Goal: Task Accomplishment & Management: Use online tool/utility

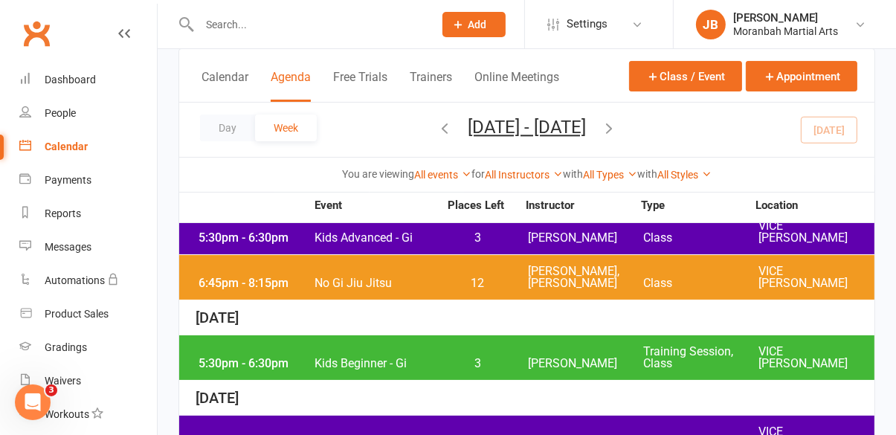
click at [267, 232] on div "5:30pm - 6:30pm" at bounding box center [254, 238] width 119 height 12
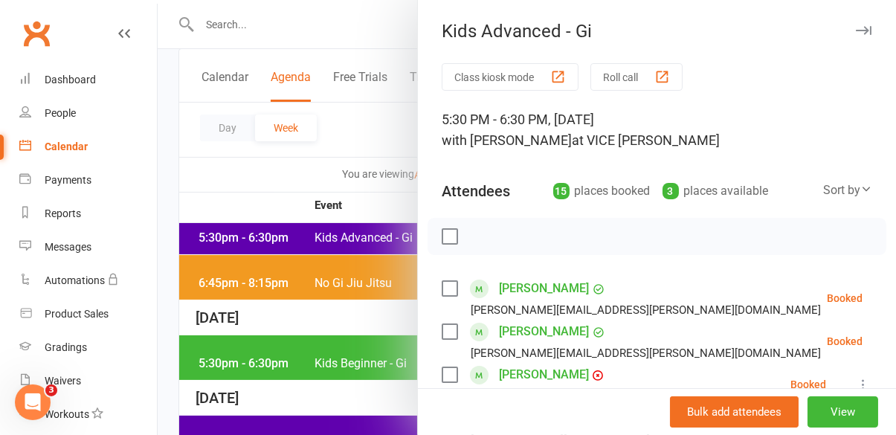
click at [500, 71] on button "Class kiosk mode" at bounding box center [510, 77] width 137 height 28
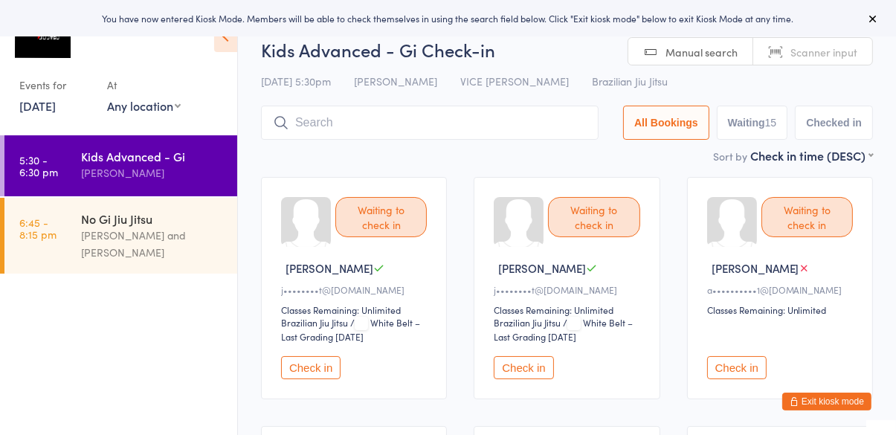
click at [323, 374] on button "Check in" at bounding box center [310, 367] width 59 height 23
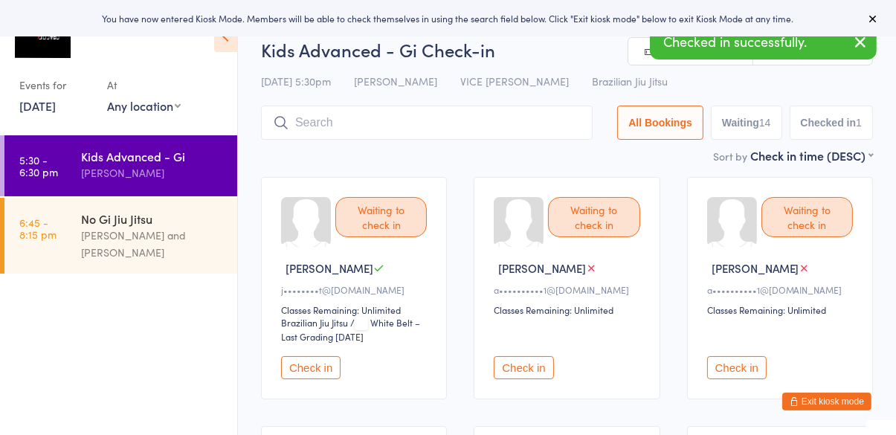
click at [309, 369] on button "Check in" at bounding box center [310, 367] width 59 height 23
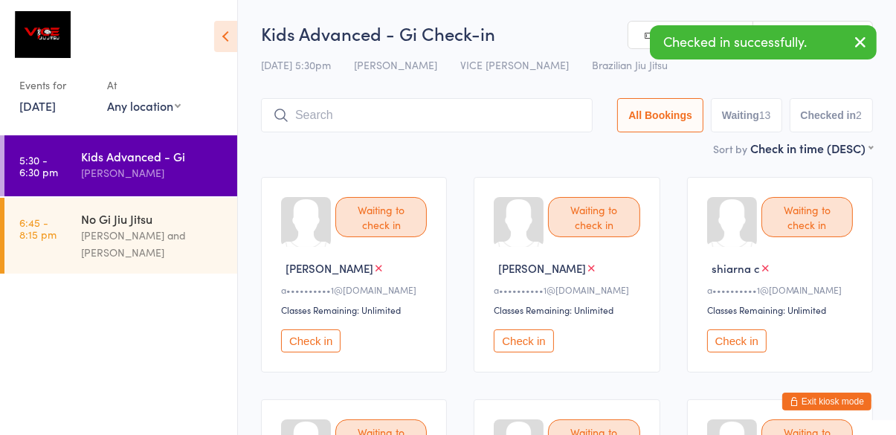
click at [315, 338] on button "Check in" at bounding box center [310, 340] width 59 height 23
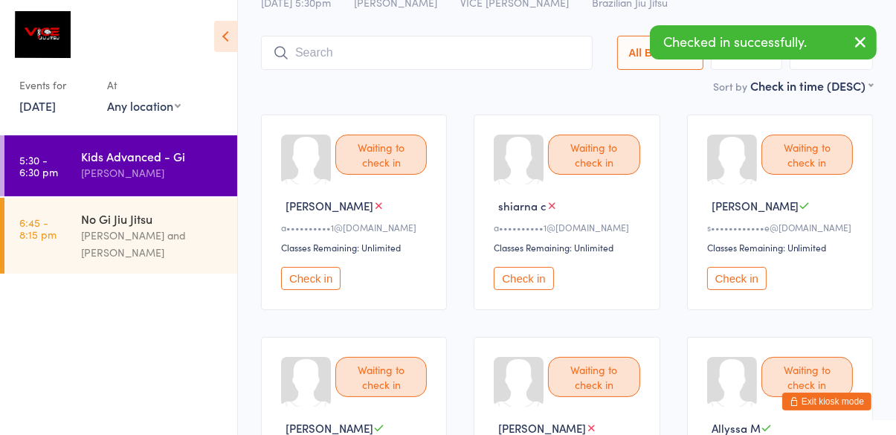
scroll to position [68, 0]
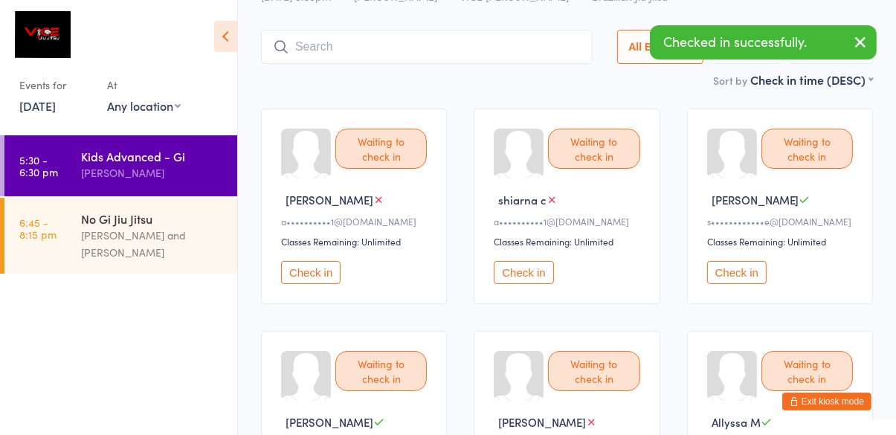
click at [520, 277] on button "Check in" at bounding box center [523, 272] width 59 height 23
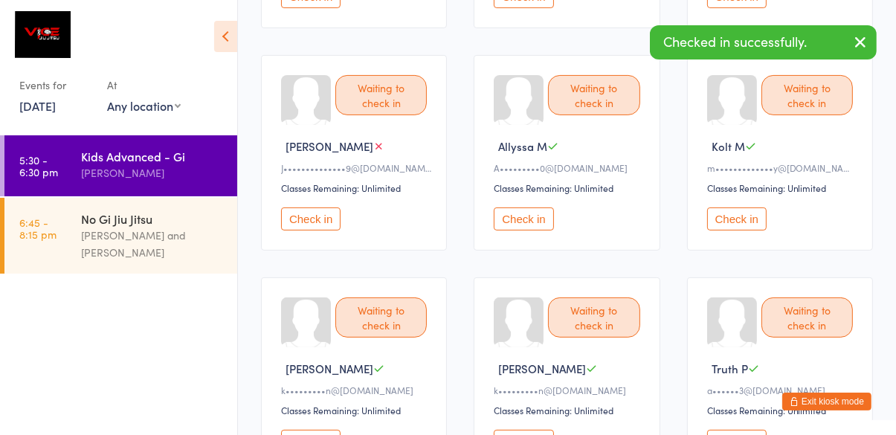
scroll to position [349, 0]
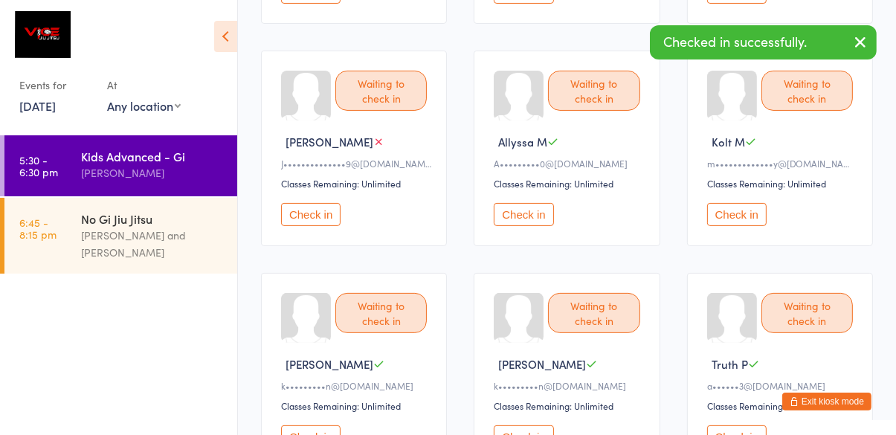
click at [517, 213] on button "Check in" at bounding box center [523, 214] width 59 height 23
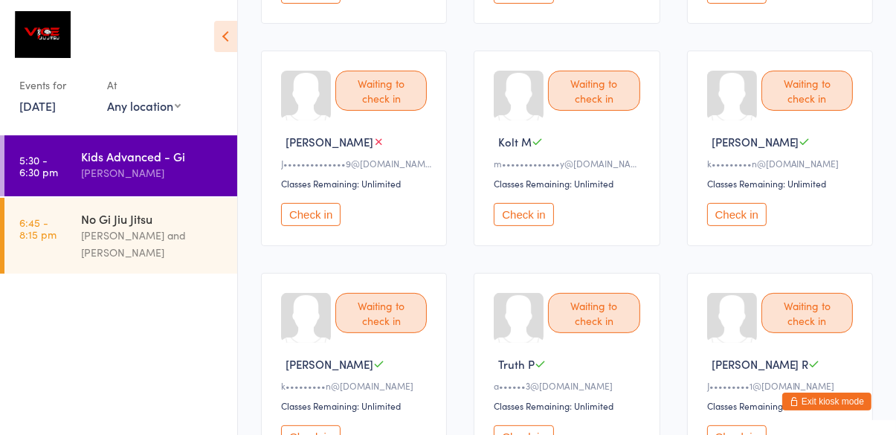
click at [527, 434] on button "Check in" at bounding box center [523, 436] width 59 height 23
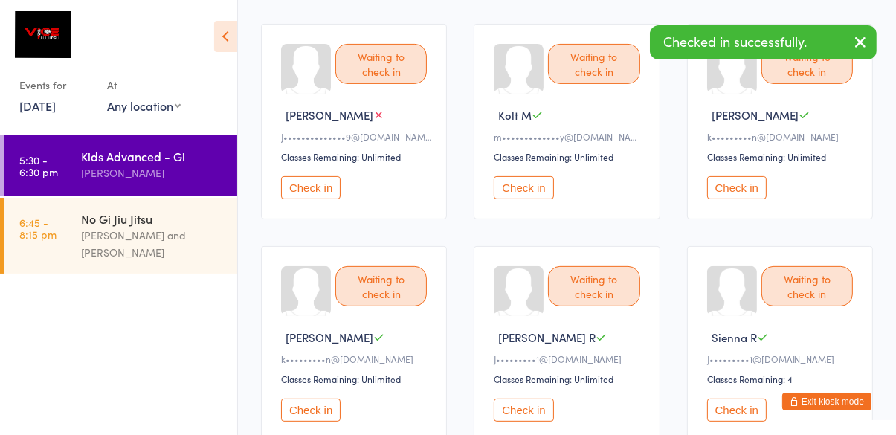
scroll to position [404, 0]
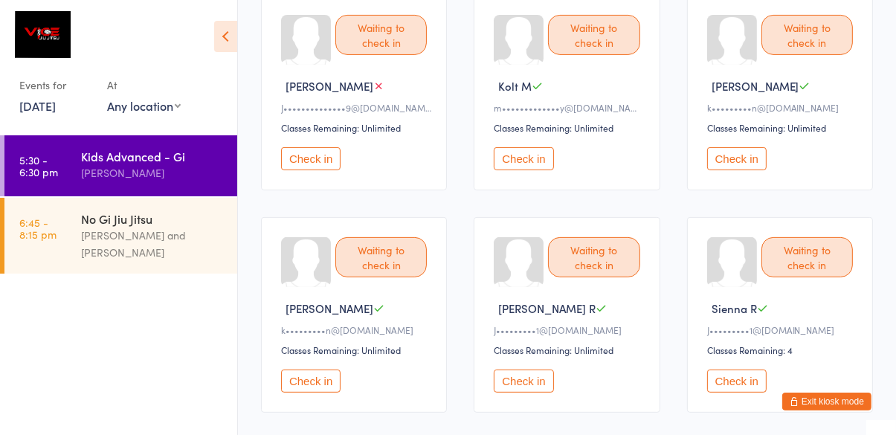
click at [523, 379] on button "Check in" at bounding box center [523, 380] width 59 height 23
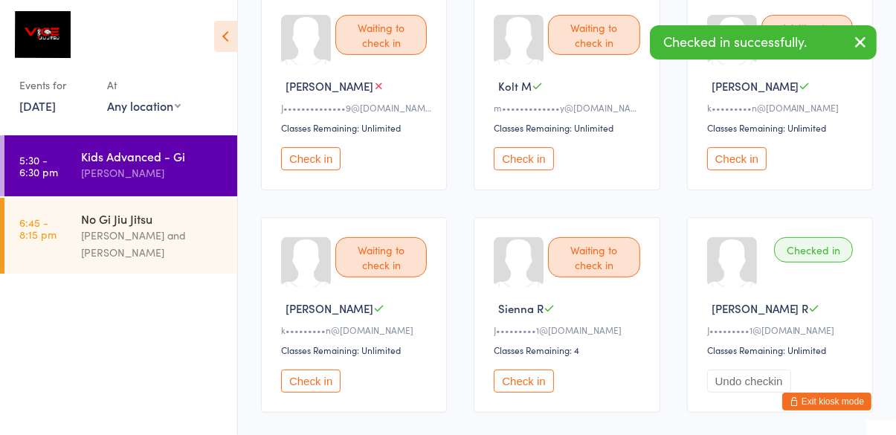
scroll to position [413, 0]
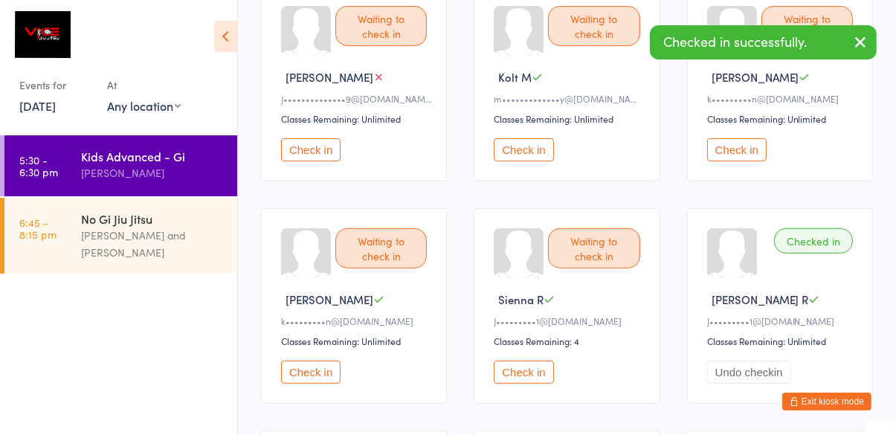
click at [526, 369] on button "Check in" at bounding box center [523, 372] width 59 height 23
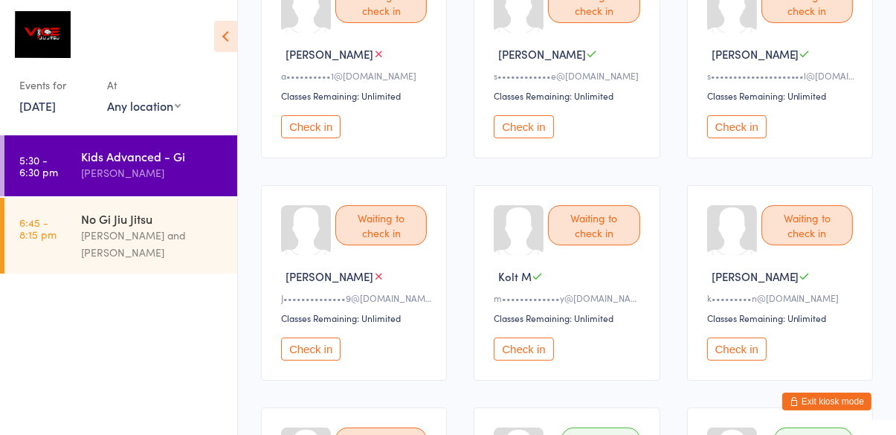
scroll to position [214, 0]
click at [535, 357] on button "Check in" at bounding box center [523, 348] width 59 height 23
click at [519, 341] on button "Check in" at bounding box center [523, 348] width 59 height 23
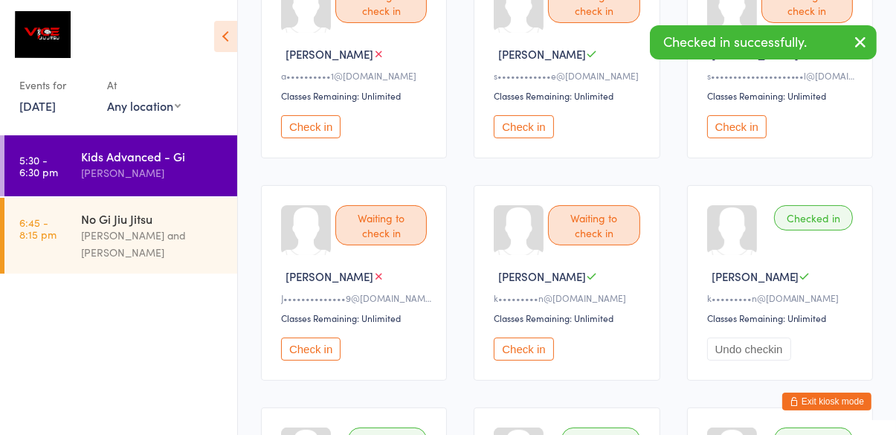
click at [726, 349] on button "Undo checkin" at bounding box center [749, 348] width 84 height 23
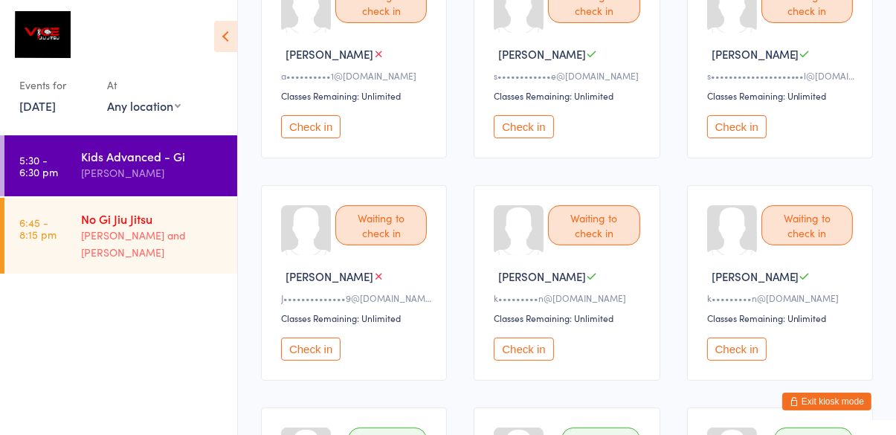
click at [72, 255] on link "6:45 - 8:15 pm No Gi Jiu Jitsu Brody Maguire and Joshua Brett" at bounding box center [120, 236] width 233 height 76
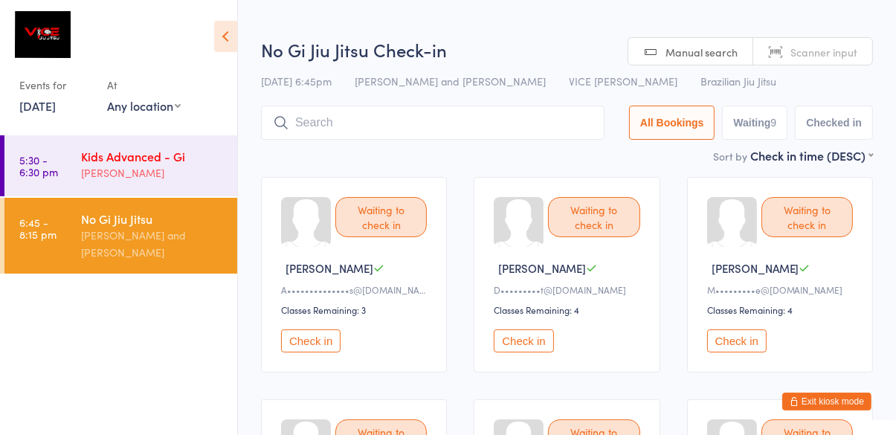
click at [130, 169] on div "[PERSON_NAME]" at bounding box center [152, 172] width 143 height 17
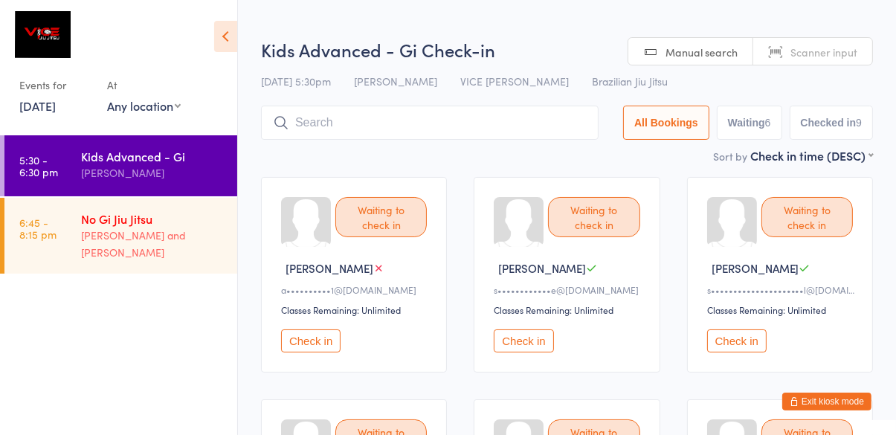
click at [126, 246] on div "Brody Maguire and Joshua Brett" at bounding box center [152, 244] width 143 height 34
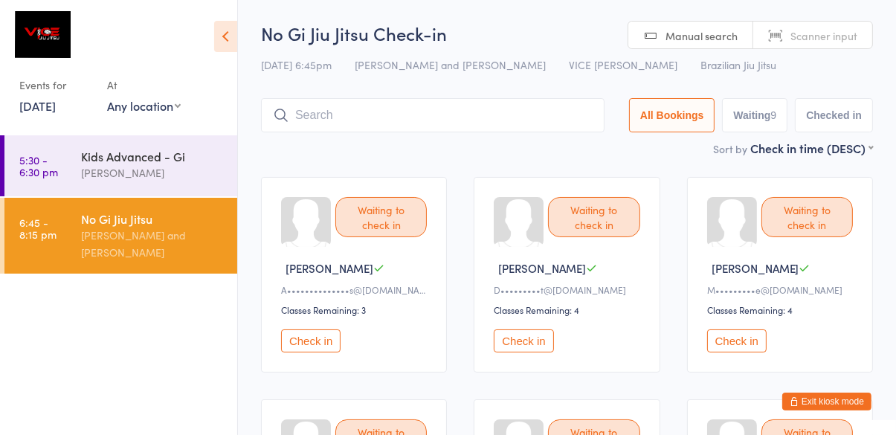
click at [428, 117] on input "search" at bounding box center [432, 115] width 343 height 34
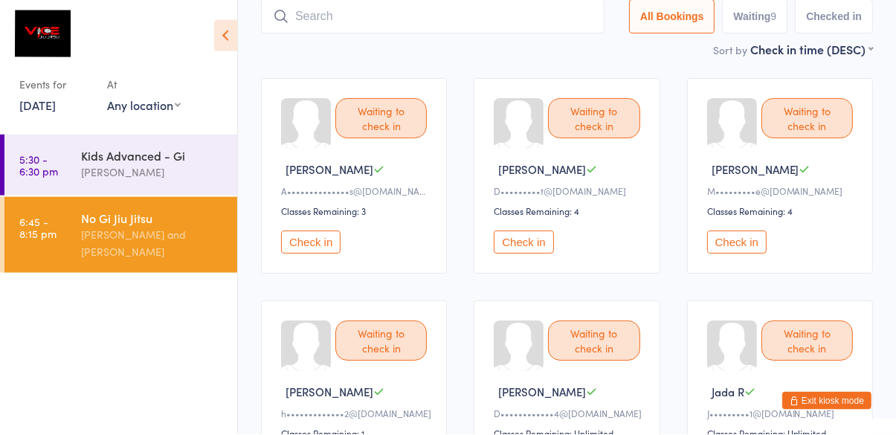
scroll to position [95, 0]
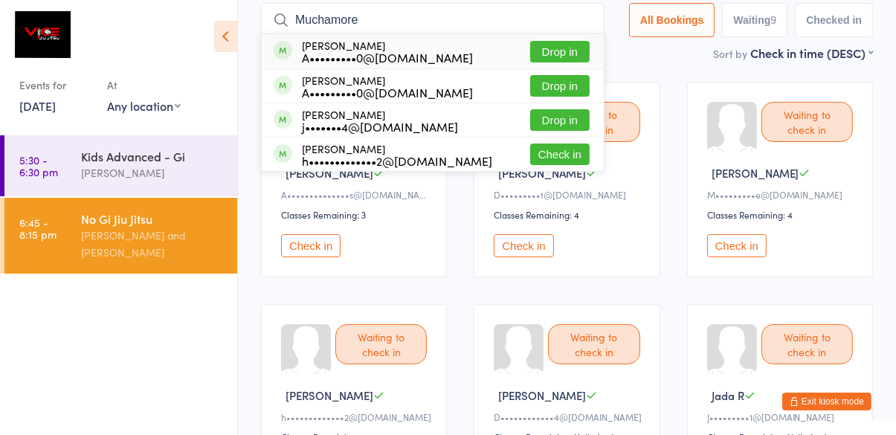
click at [406, 14] on input "Muchamore" at bounding box center [432, 20] width 343 height 34
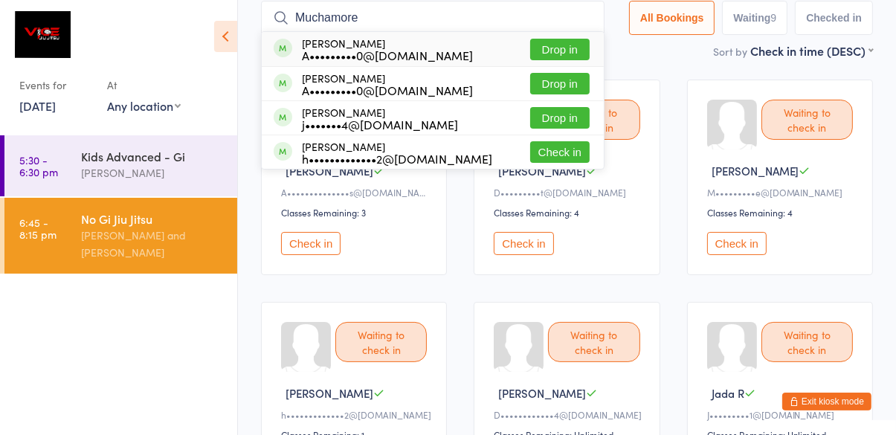
scroll to position [98, 0]
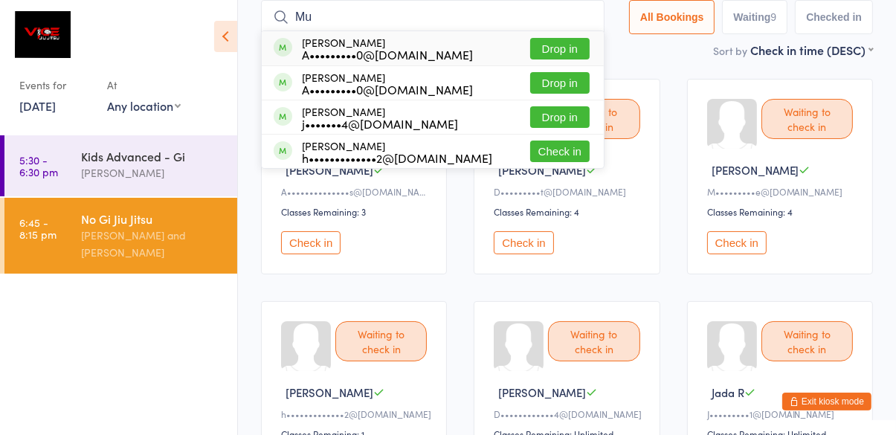
type input "M"
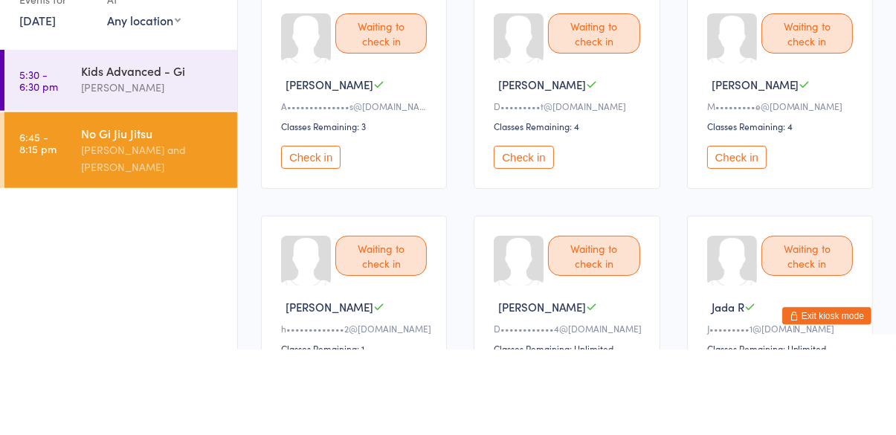
click at [178, 221] on div "No Gi Jiu Jitsu" at bounding box center [152, 218] width 143 height 16
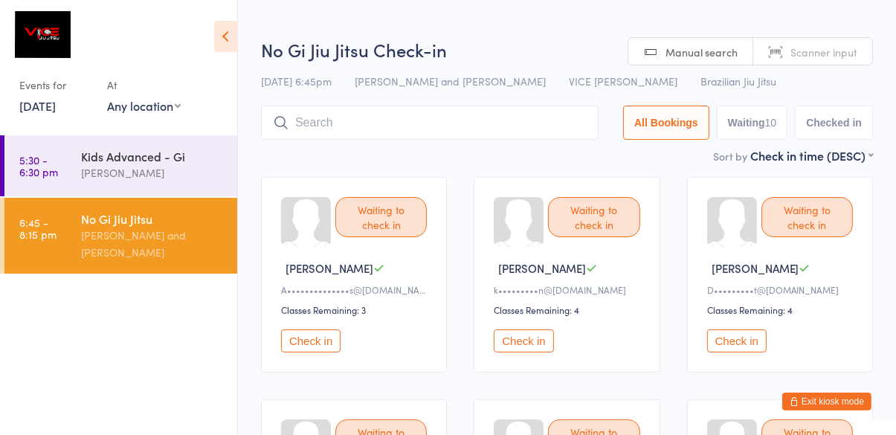
click at [523, 340] on button "Check in" at bounding box center [523, 340] width 59 height 23
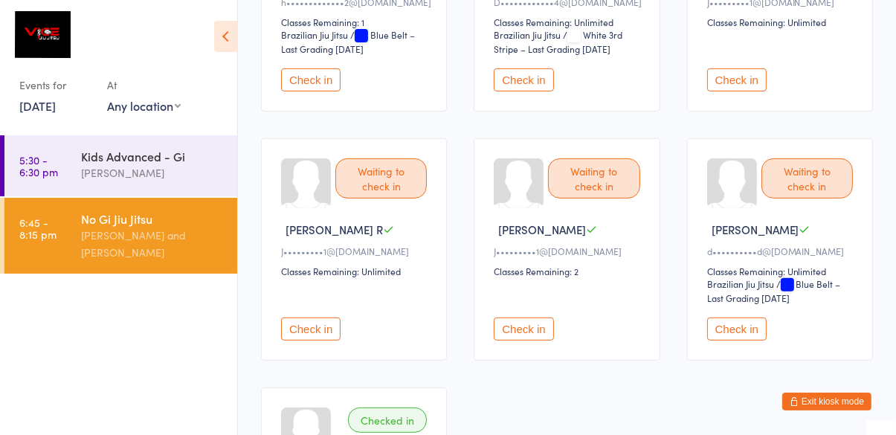
scroll to position [514, 0]
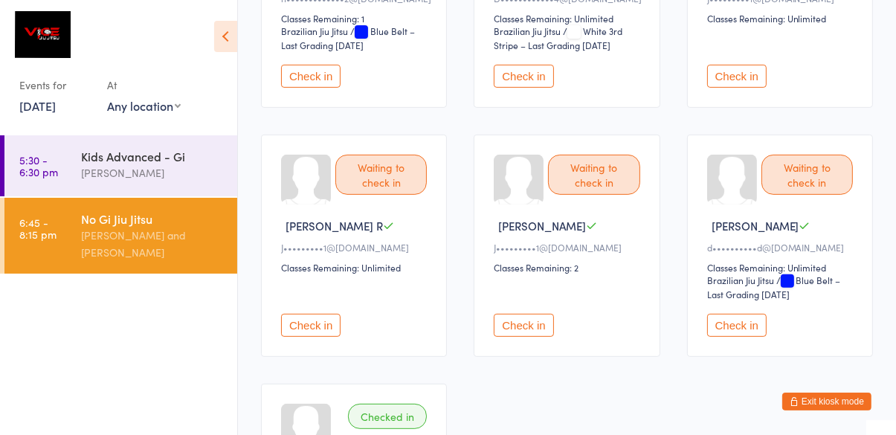
click at [746, 326] on button "Check in" at bounding box center [736, 325] width 59 height 23
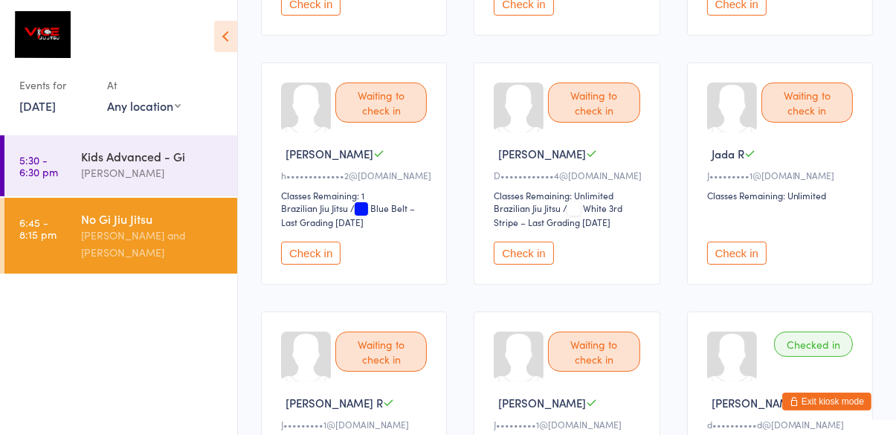
scroll to position [0, 0]
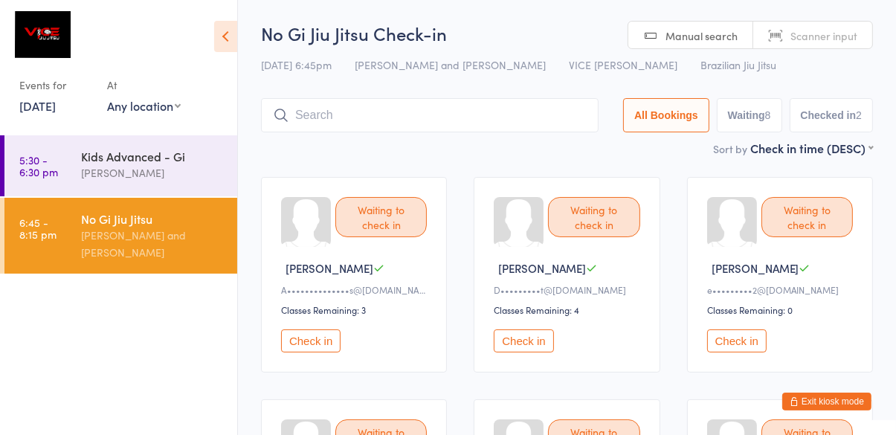
click at [429, 113] on input "search" at bounding box center [429, 115] width 337 height 34
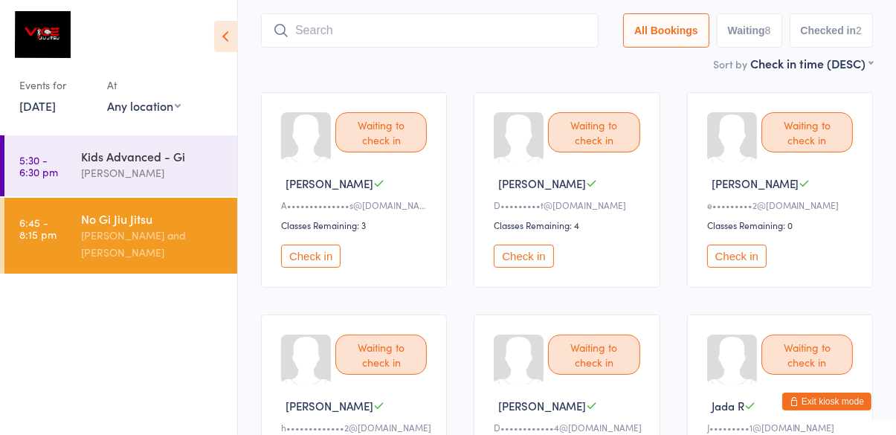
scroll to position [98, 0]
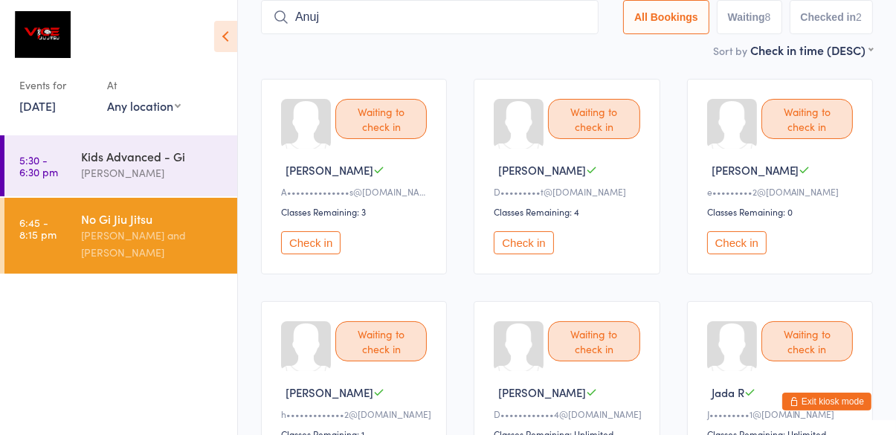
type input "Anuj"
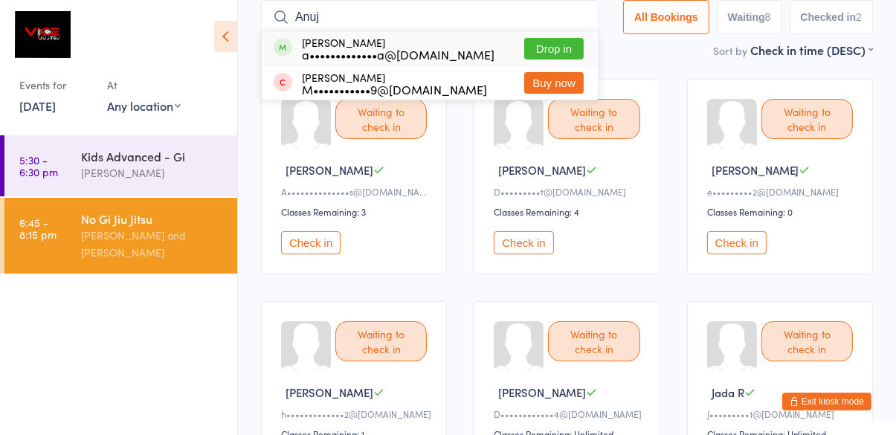
click at [550, 53] on button "Drop in" at bounding box center [553, 49] width 59 height 22
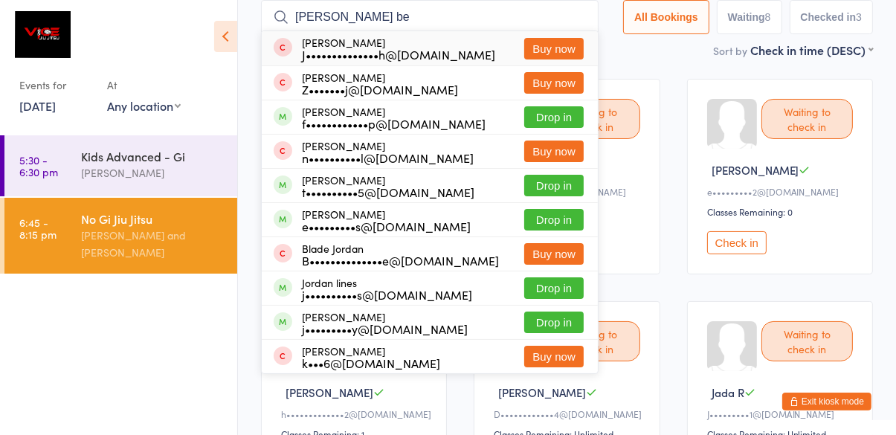
type input "Jonathan be"
click at [576, 79] on button "Buy now" at bounding box center [553, 83] width 59 height 22
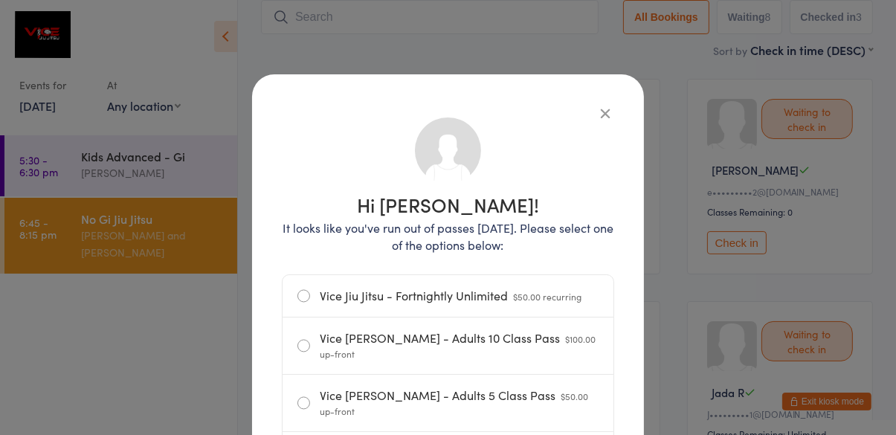
click at [527, 390] on span "$50.00 up-front" at bounding box center [454, 404] width 268 height 28
click at [0, 0] on input "Vice Jiu Jitsu - Adults 5 Class Pass $50.00 up-front" at bounding box center [0, 0] width 0 height 0
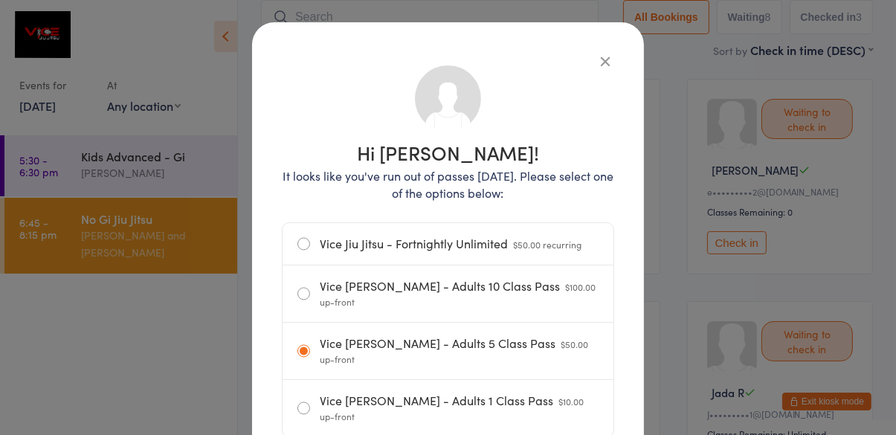
scroll to position [113, 0]
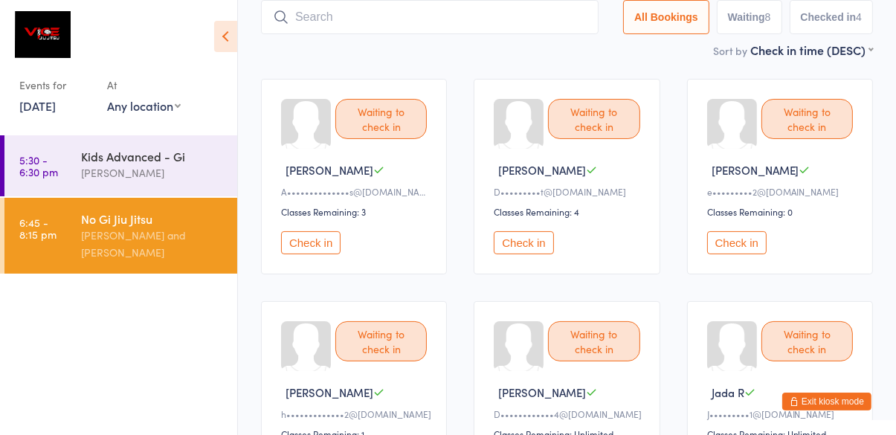
click at [374, 13] on input "search" at bounding box center [429, 17] width 337 height 34
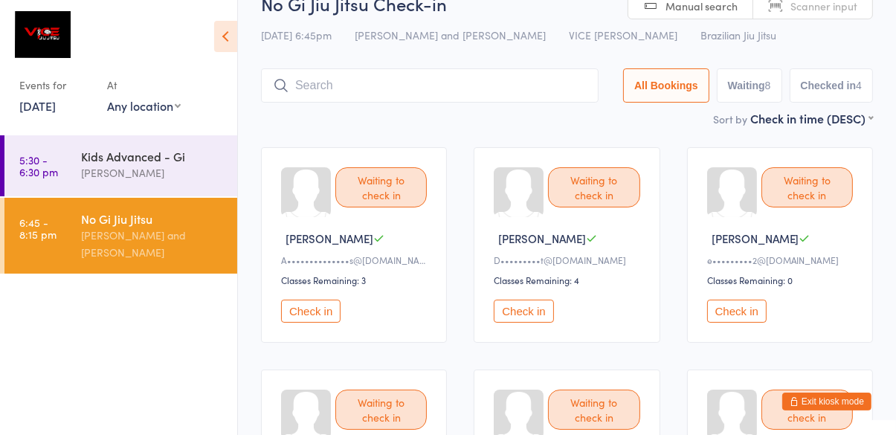
scroll to position [0, 0]
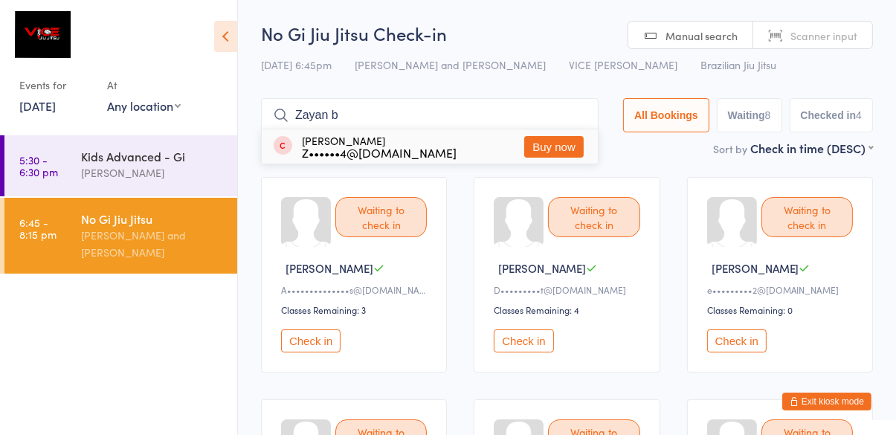
type input "Zayan b"
click at [579, 149] on button "Buy now" at bounding box center [553, 147] width 59 height 22
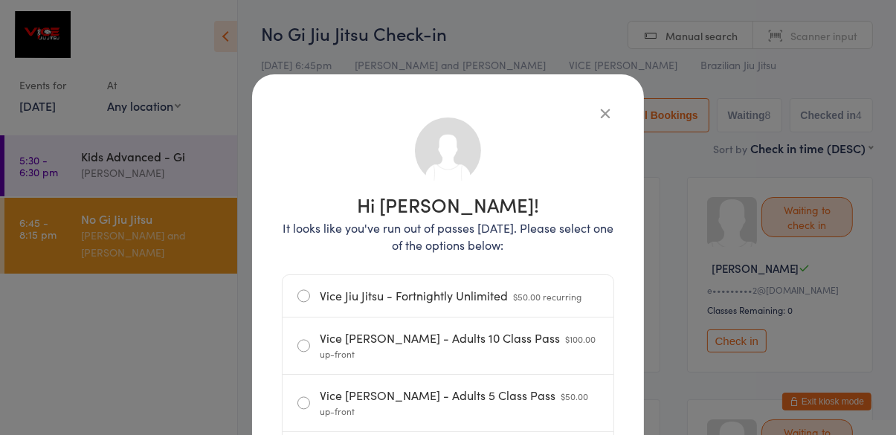
scroll to position [49, 0]
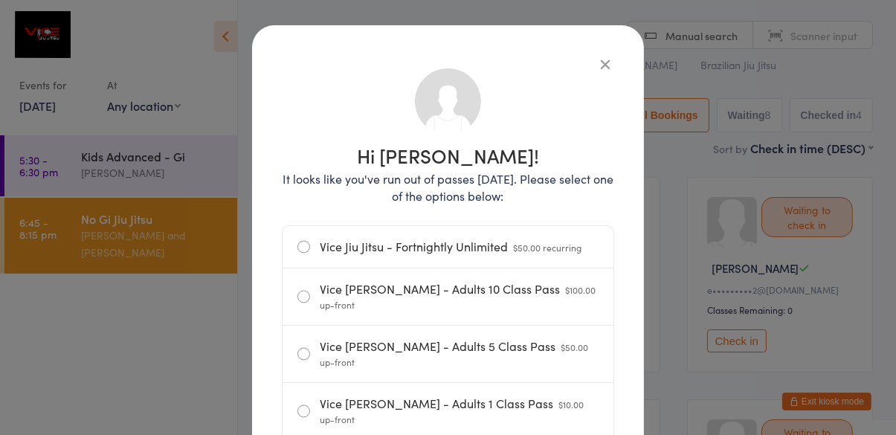
click at [298, 385] on label "Vice Jiu Jitsu - Adults 1 Class Pass $10.00 up-front" at bounding box center [447, 411] width 301 height 56
click at [0, 0] on input "Vice Jiu Jitsu - Adults 1 Class Pass $10.00 up-front" at bounding box center [0, 0] width 0 height 0
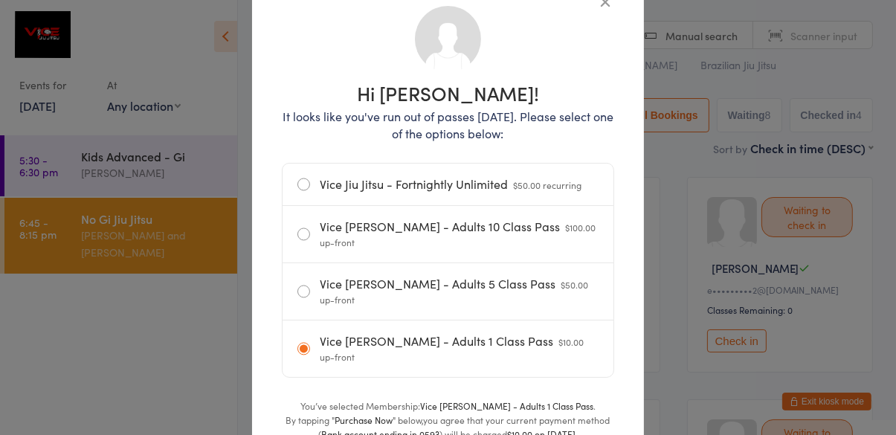
scroll to position [113, 0]
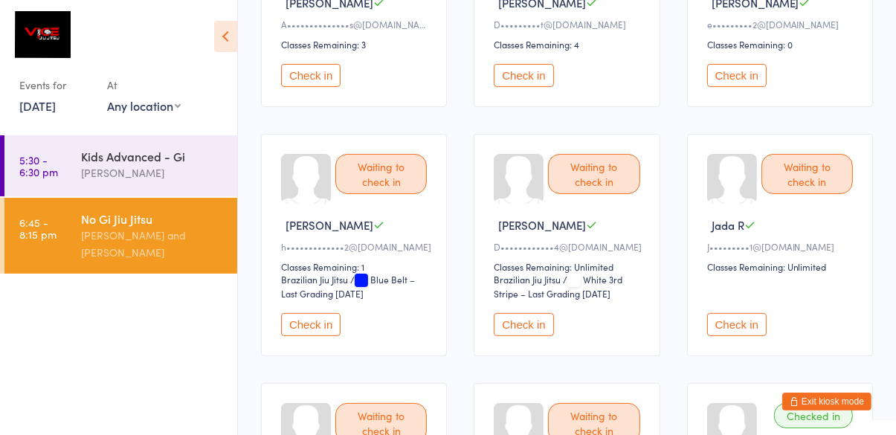
scroll to position [268, 0]
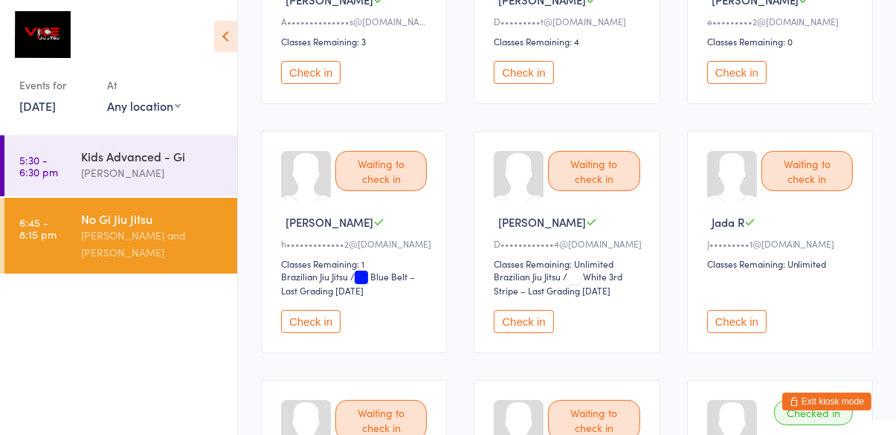
click at [744, 323] on button "Check in" at bounding box center [736, 321] width 59 height 23
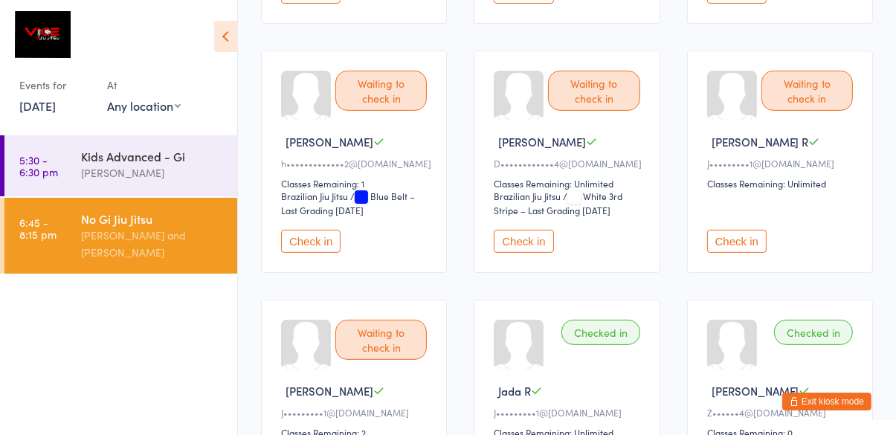
scroll to position [346, 0]
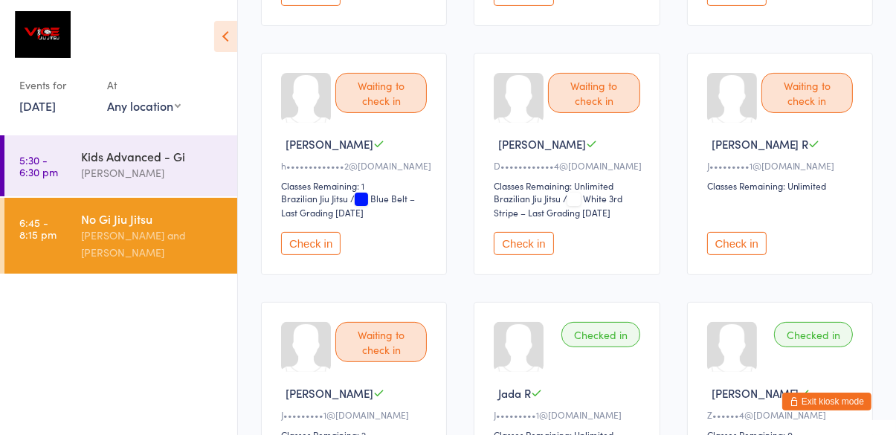
click at [715, 245] on button "Check in" at bounding box center [736, 243] width 59 height 23
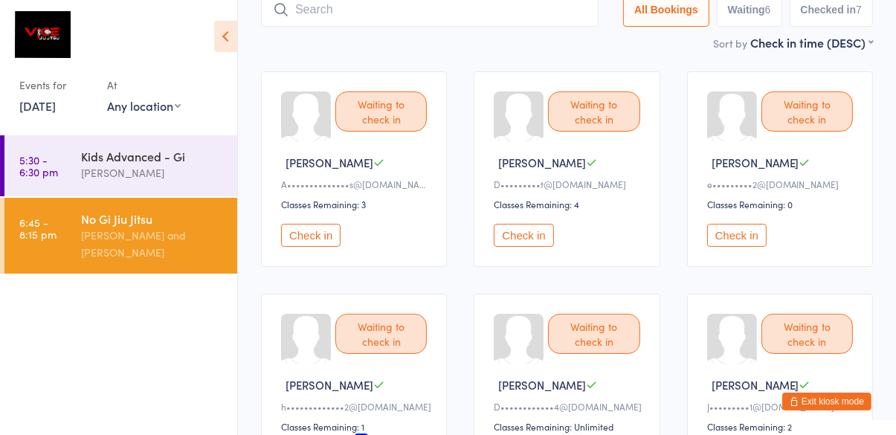
scroll to position [105, 0]
click at [526, 241] on button "Check in" at bounding box center [523, 236] width 59 height 23
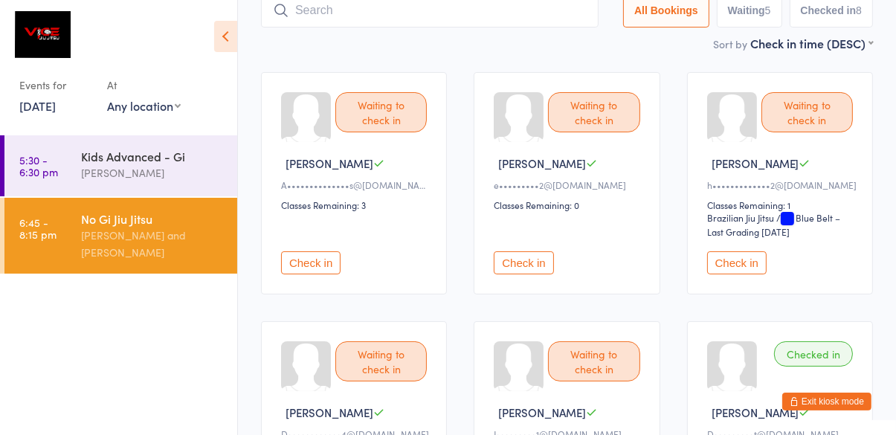
click at [744, 268] on button "Check in" at bounding box center [736, 262] width 59 height 23
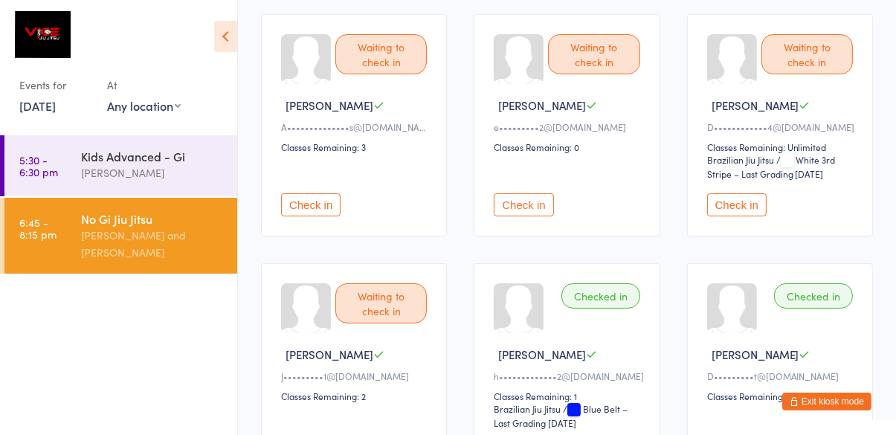
scroll to position [164, 0]
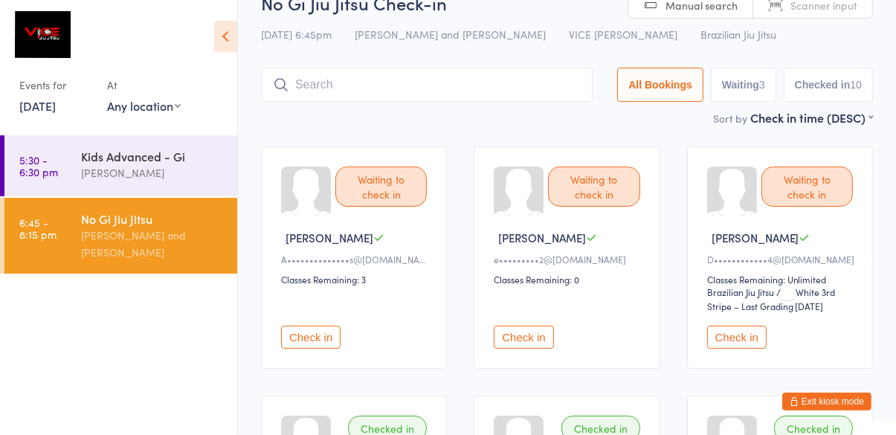
scroll to position [0, 0]
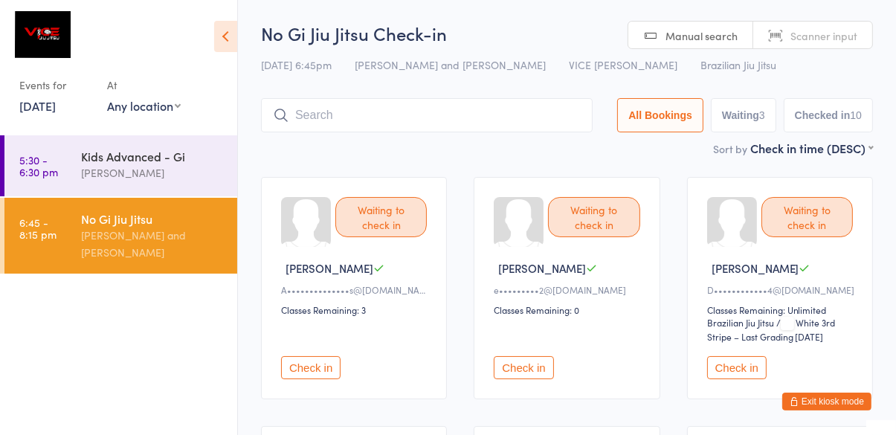
click at [375, 229] on div "Waiting to check in" at bounding box center [380, 217] width 91 height 40
click at [310, 364] on button "Check in" at bounding box center [310, 367] width 59 height 23
